Goal: Information Seeking & Learning: Learn about a topic

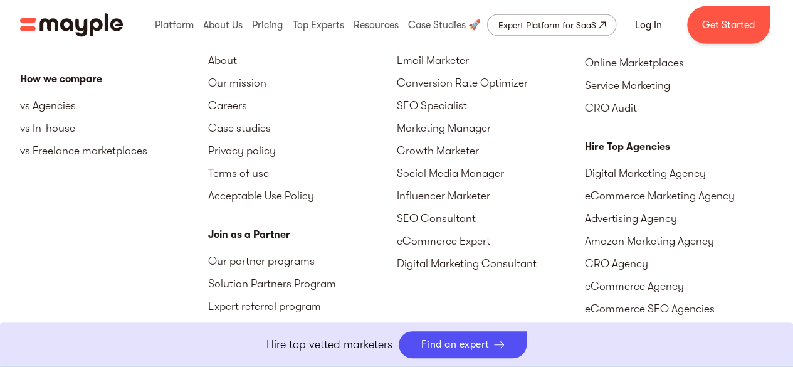
scroll to position [2137, 0]
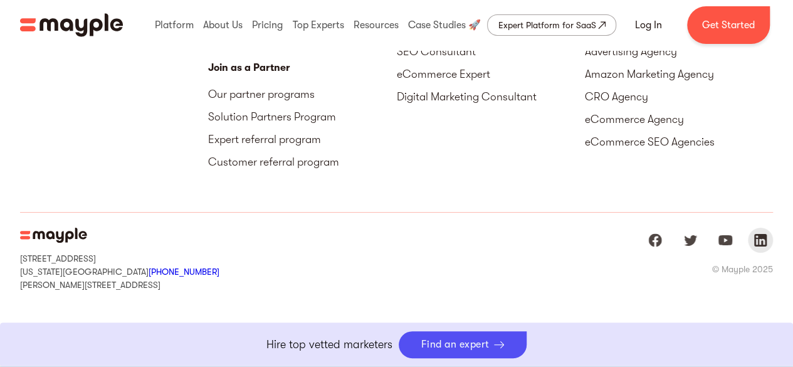
click at [763, 241] on img "Mayple at LinkedIn" at bounding box center [760, 240] width 15 height 15
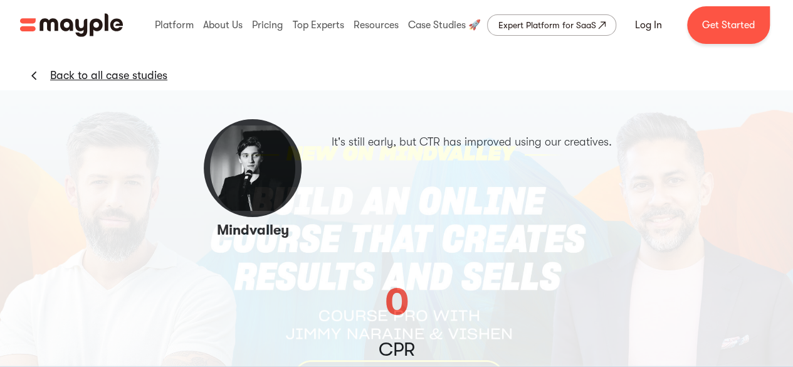
scroll to position [314, 0]
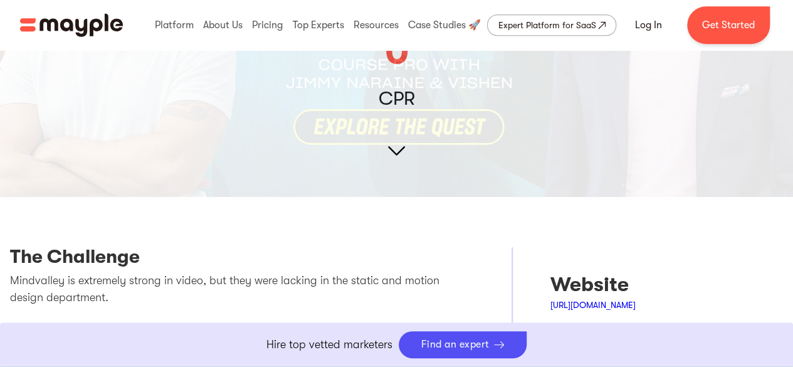
click at [396, 148] on img at bounding box center [396, 17] width 793 height 357
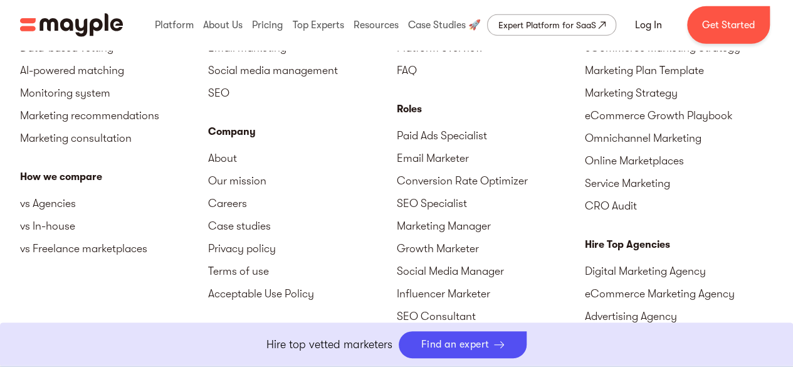
scroll to position [2007, 0]
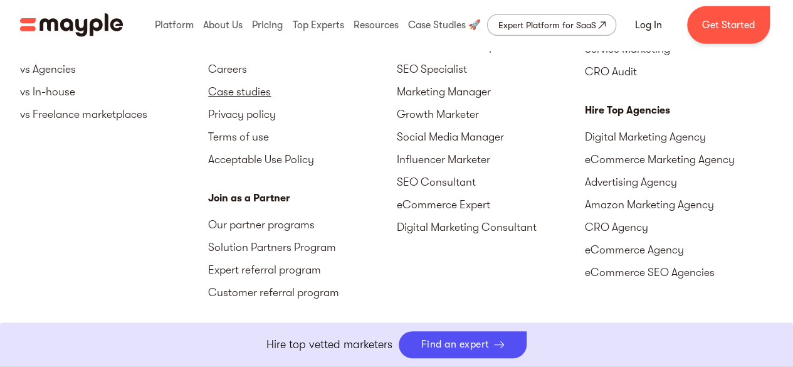
click at [251, 88] on link "Case studies" at bounding box center [302, 91] width 188 height 23
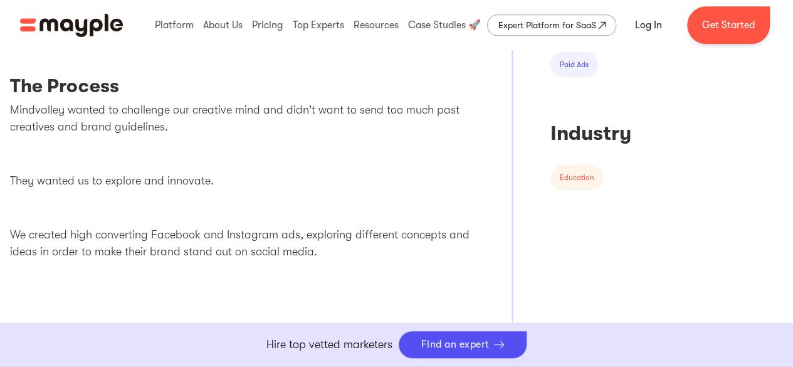
scroll to position [502, 0]
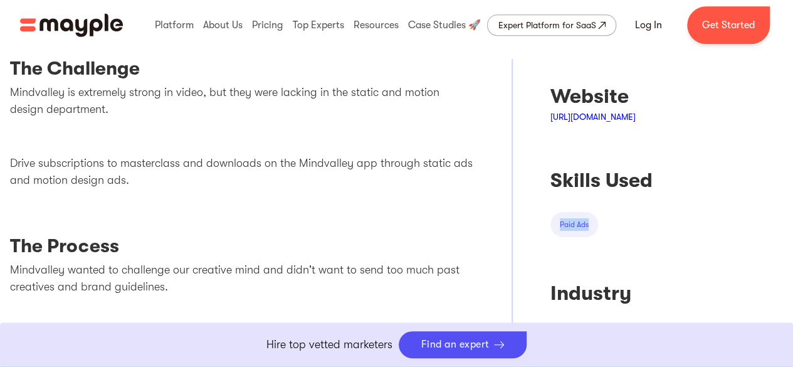
drag, startPoint x: 561, startPoint y: 221, endPoint x: 591, endPoint y: 221, distance: 30.1
click at [591, 221] on div "paid ads" at bounding box center [575, 224] width 48 height 25
copy div "paid ads"
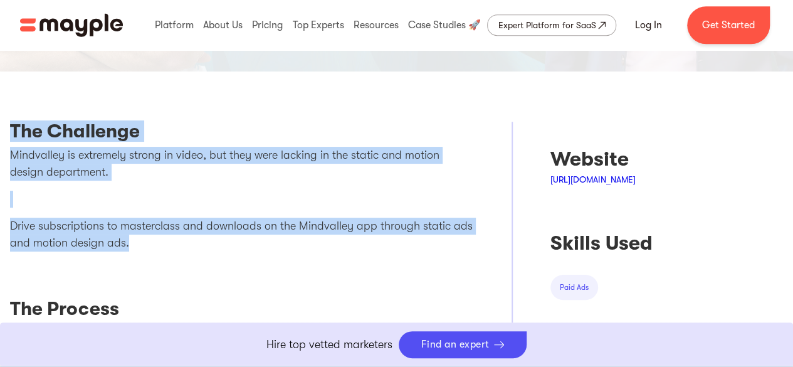
drag, startPoint x: 13, startPoint y: 126, endPoint x: 141, endPoint y: 241, distance: 171.9
copy div "The Challenge Mindvalley is extremely strong in video, but they were lacking in…"
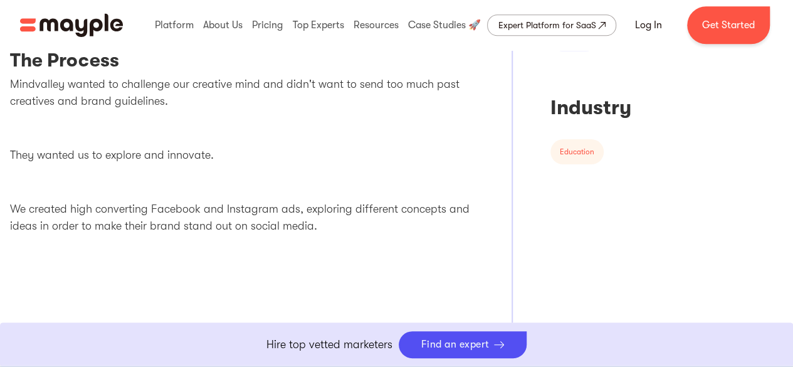
scroll to position [690, 0]
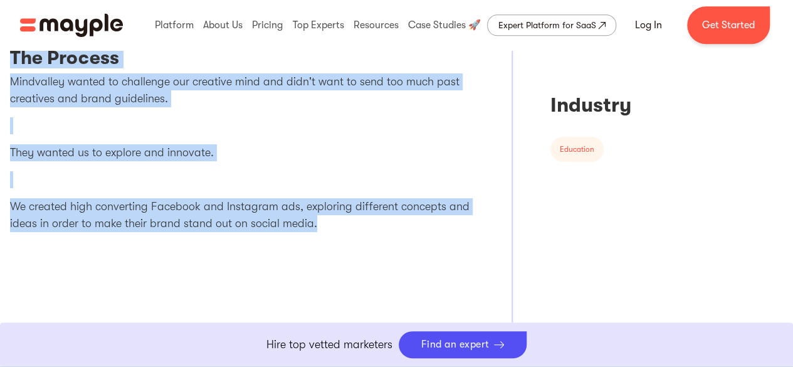
drag, startPoint x: 63, startPoint y: 100, endPoint x: 330, endPoint y: 218, distance: 291.8
copy div "The Process Mindvalley wanted to challenge our creative mind and didn't want to…"
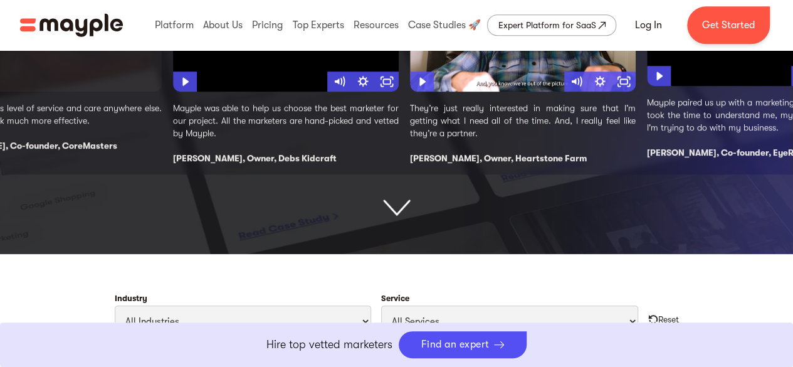
scroll to position [627, 0]
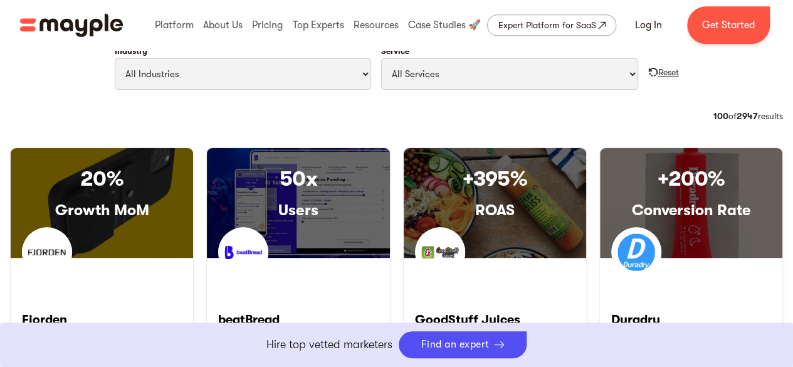
click at [661, 72] on div "Reset" at bounding box center [668, 72] width 21 height 13
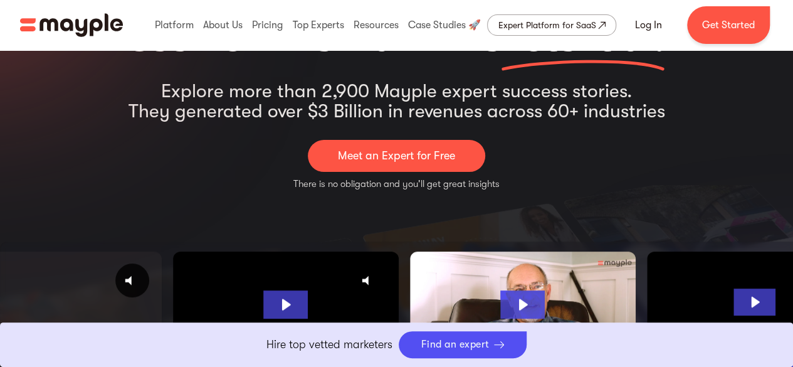
scroll to position [0, 0]
